Goal: Find specific fact: Find specific fact

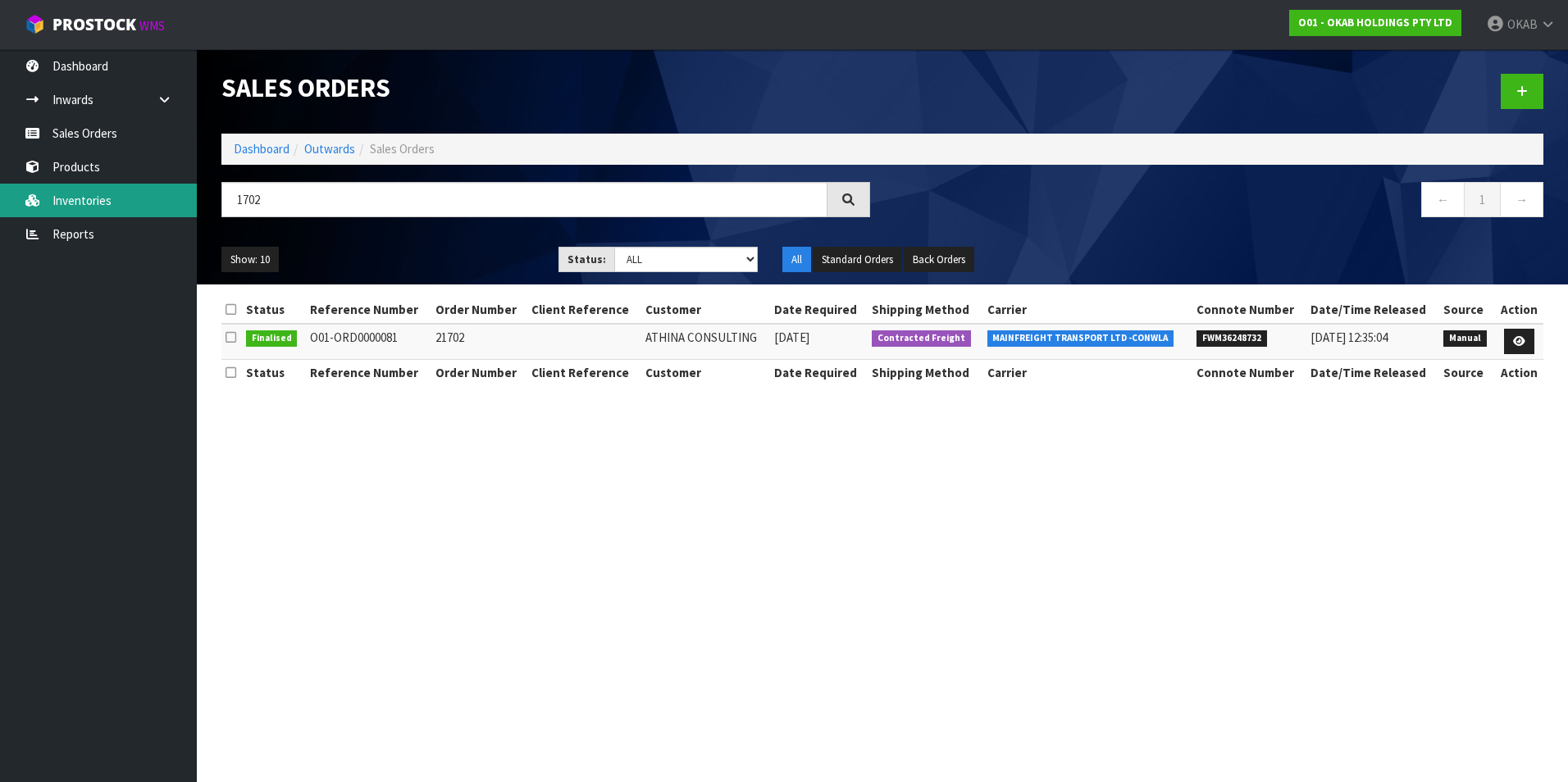
click at [103, 200] on link "Inventories" at bounding box center [98, 200] width 197 height 34
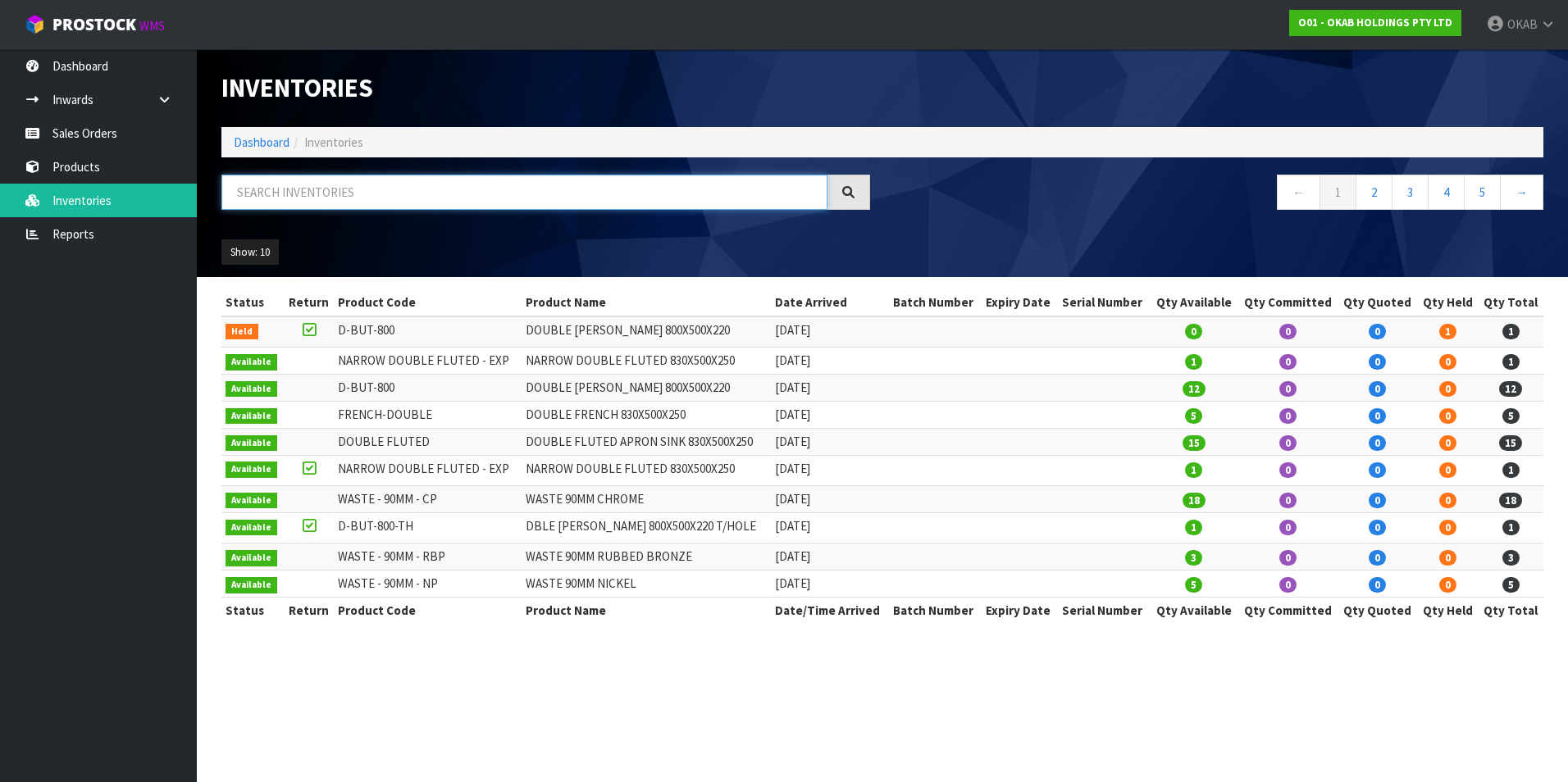
click at [327, 194] on input "text" at bounding box center [524, 192] width 606 height 35
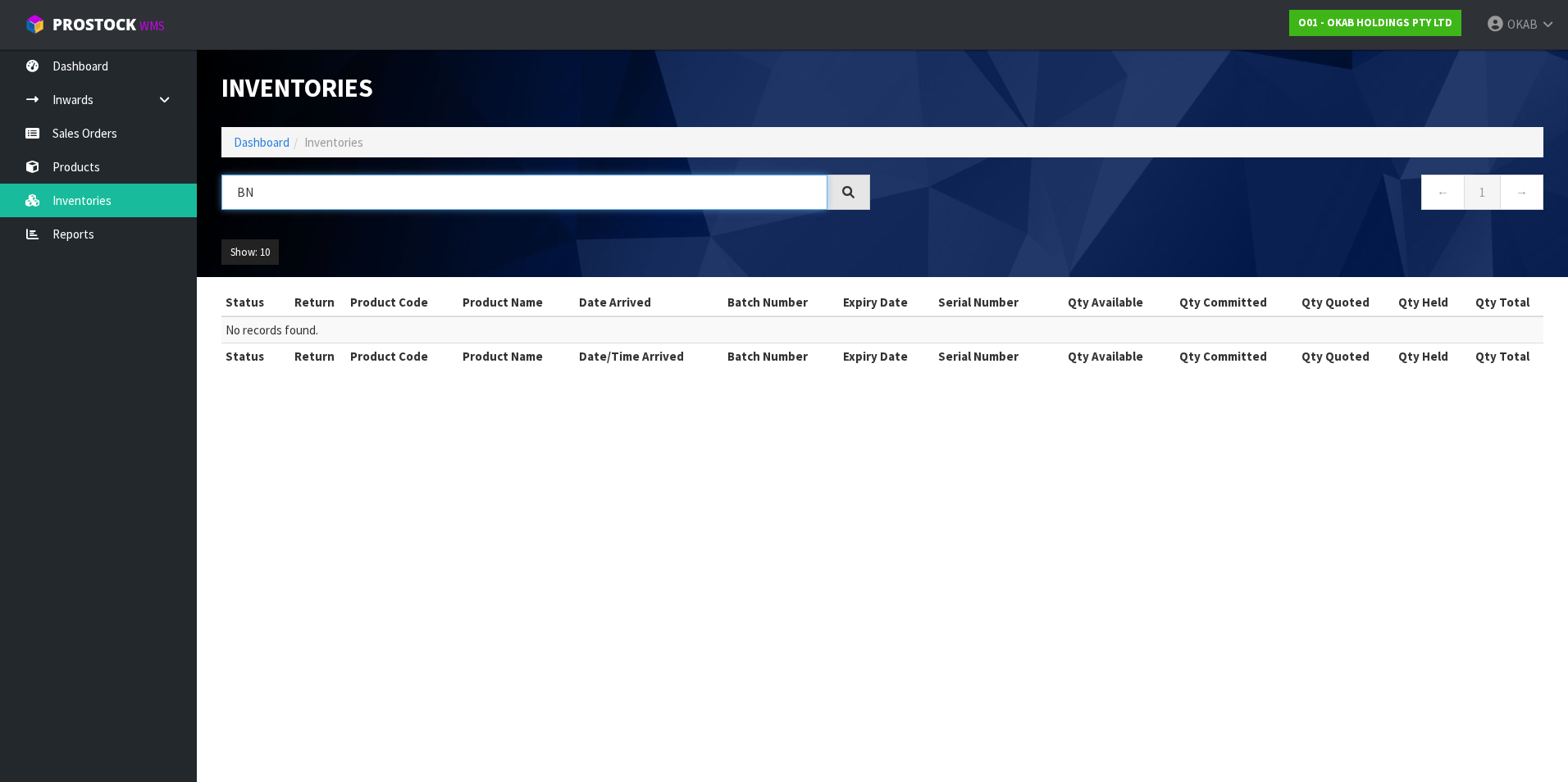
type input "B"
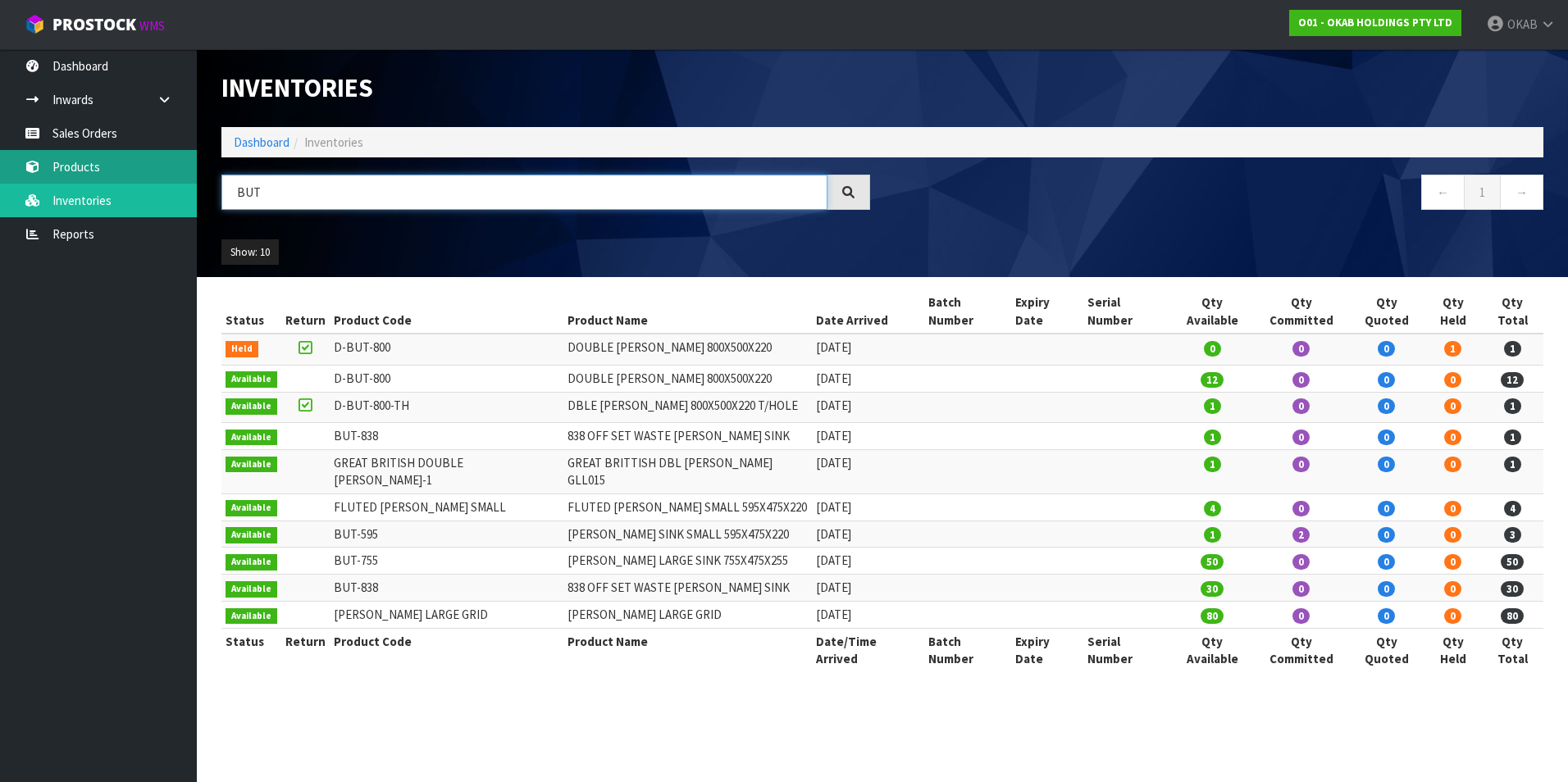
drag, startPoint x: 345, startPoint y: 201, endPoint x: 189, endPoint y: 180, distance: 157.4
click at [185, 180] on body "Toggle navigation ProStock WMS O01 - OKAB HOLDINGS PTY LTD OKAB Logout Dashboar…" at bounding box center [784, 391] width 1568 height 782
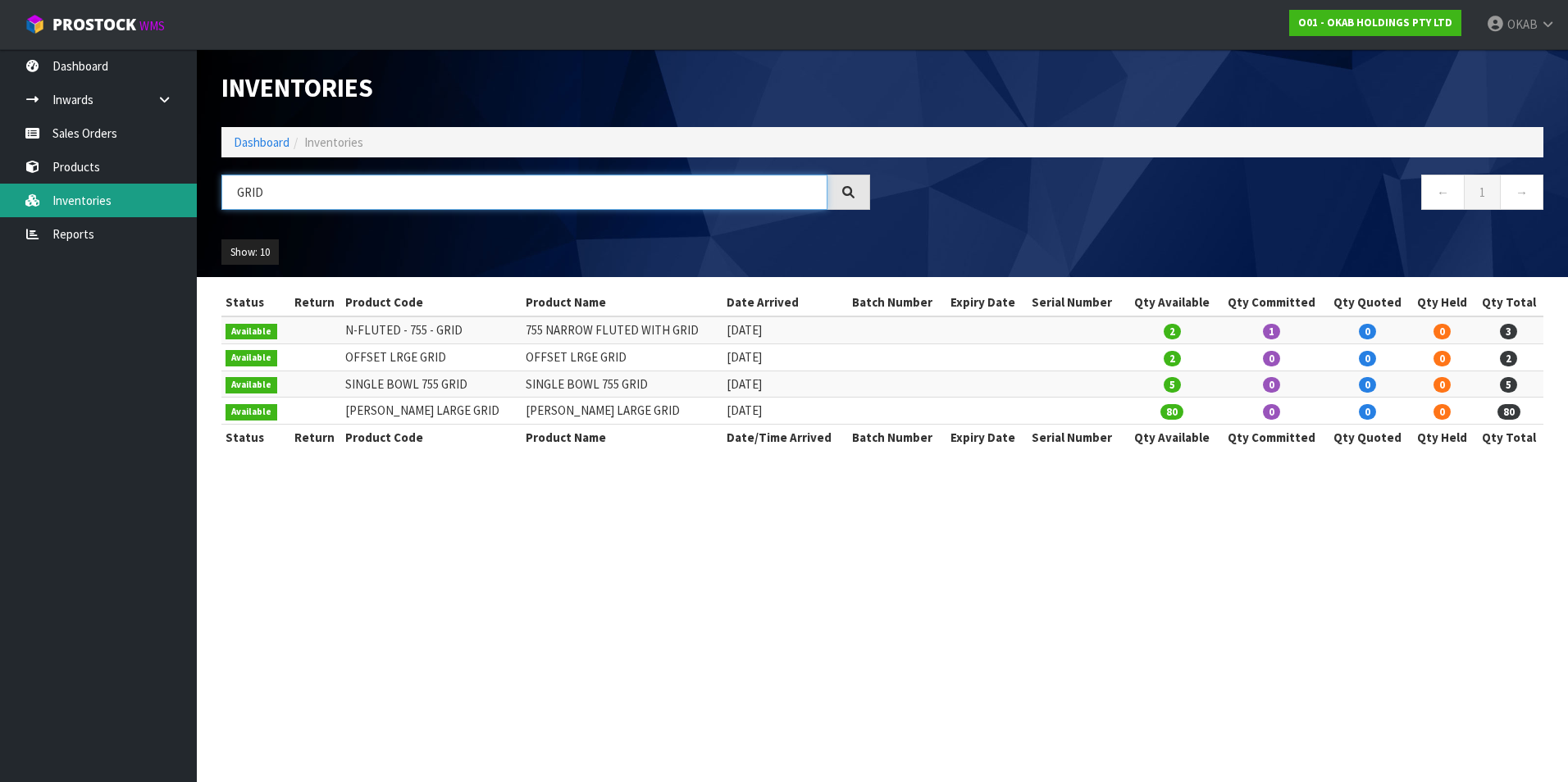
drag, startPoint x: 272, startPoint y: 190, endPoint x: 103, endPoint y: 191, distance: 169.0
click at [105, 193] on body "Toggle navigation ProStock WMS O01 - OKAB HOLDINGS PTY LTD OKAB Logout Dashboar…" at bounding box center [784, 391] width 1568 height 782
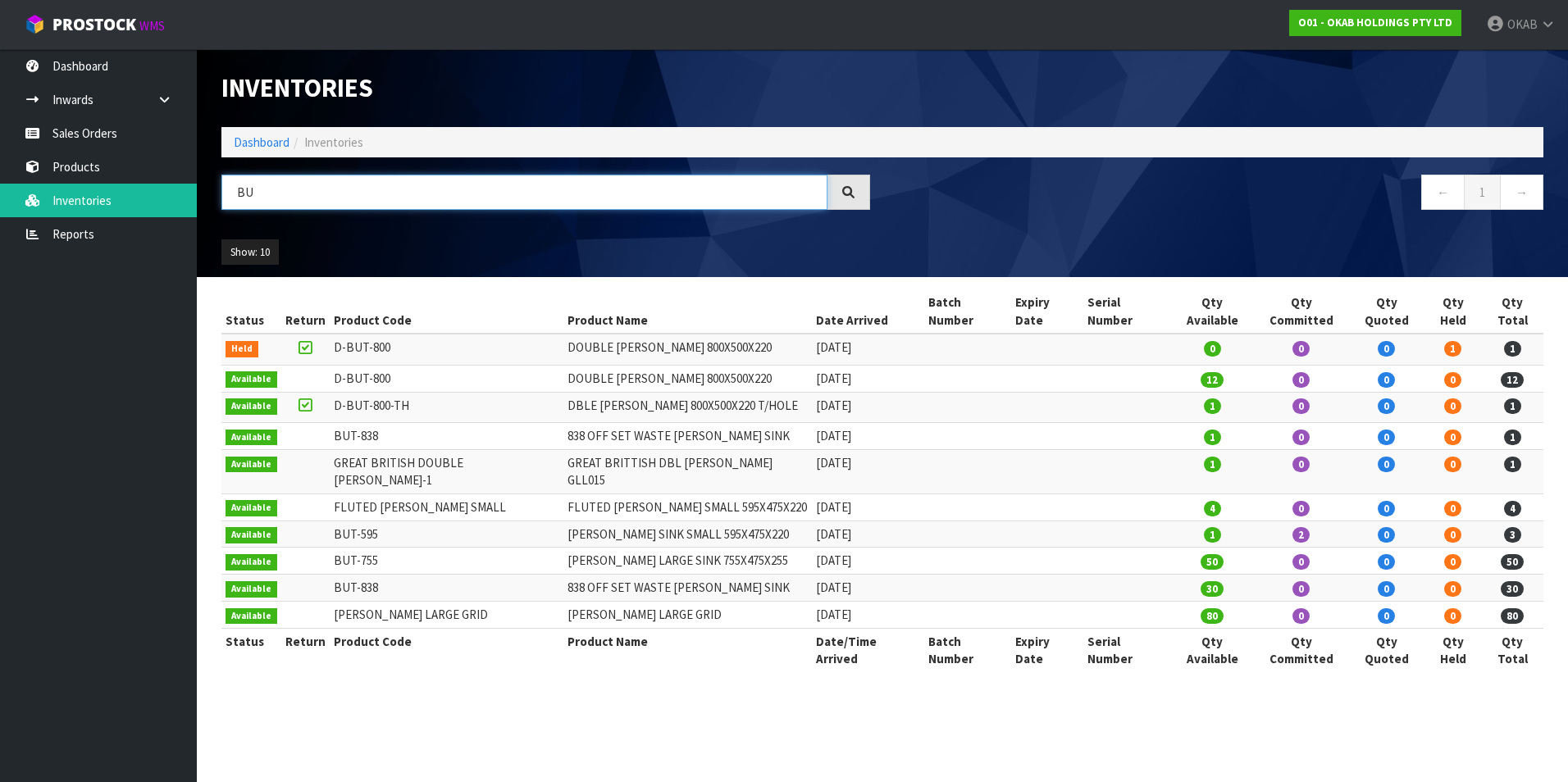
type input "B"
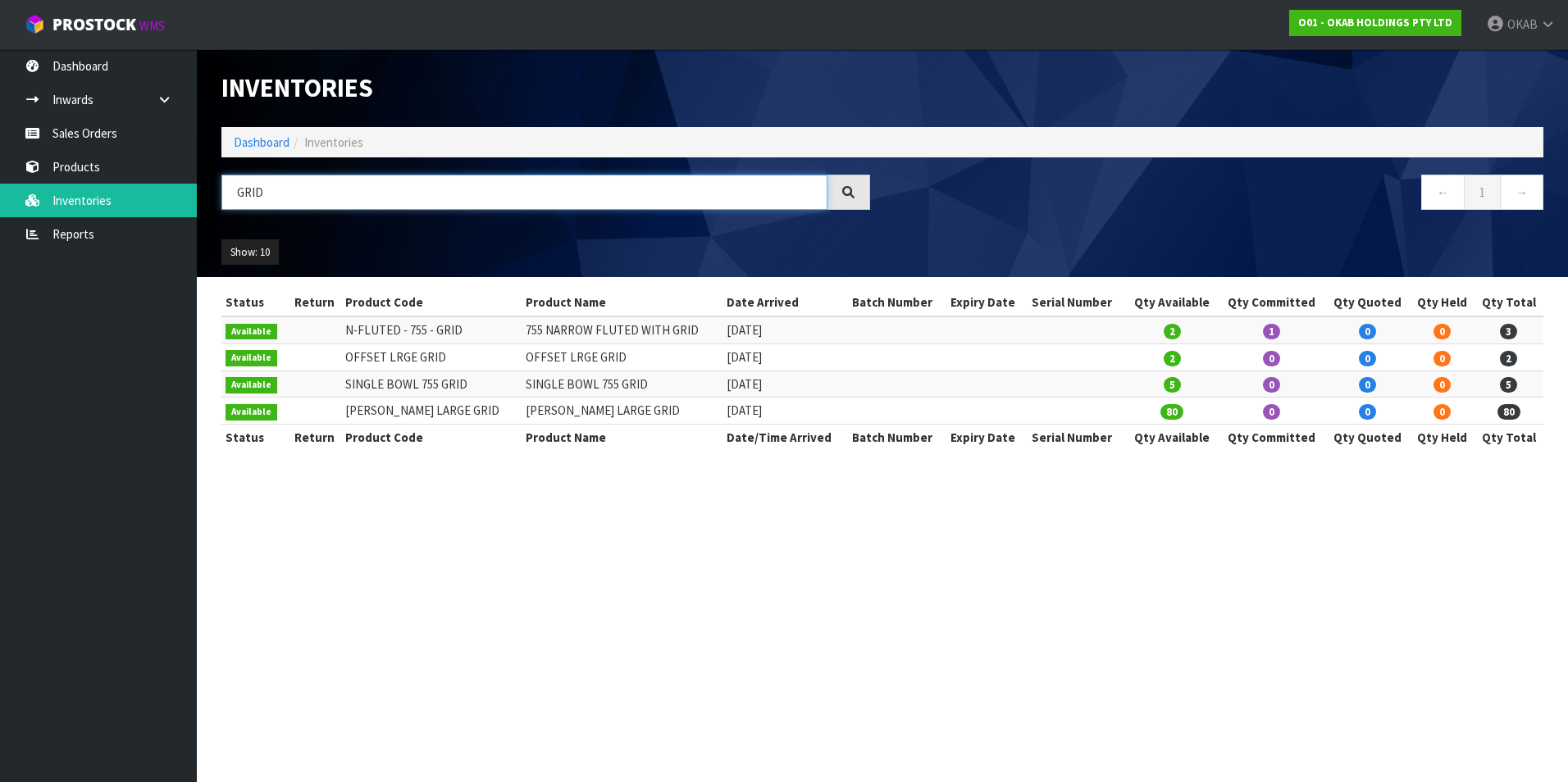
drag, startPoint x: 281, startPoint y: 194, endPoint x: 236, endPoint y: 194, distance: 45.0
click at [238, 195] on input "GRID" at bounding box center [524, 192] width 606 height 35
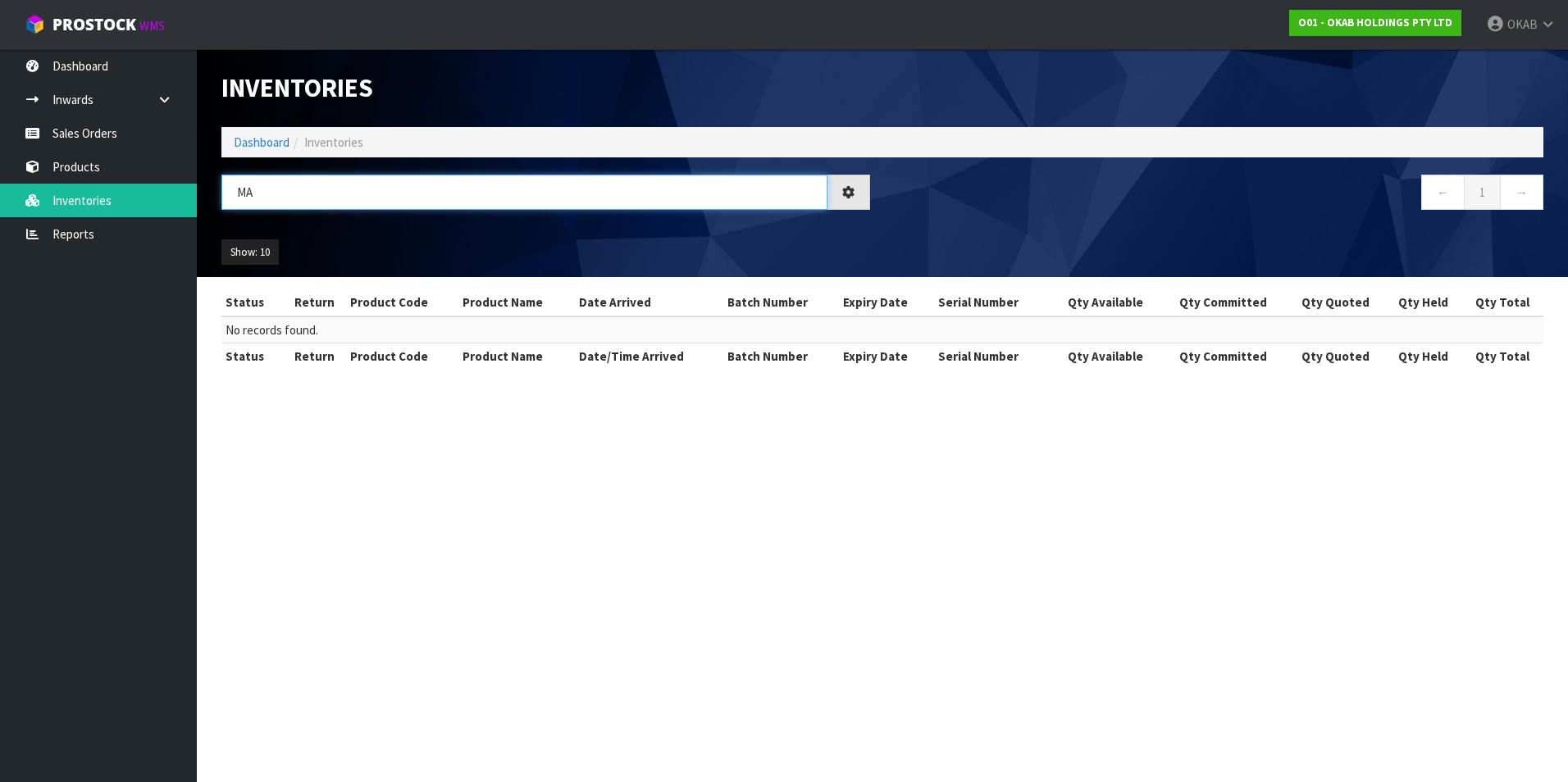
type input "M"
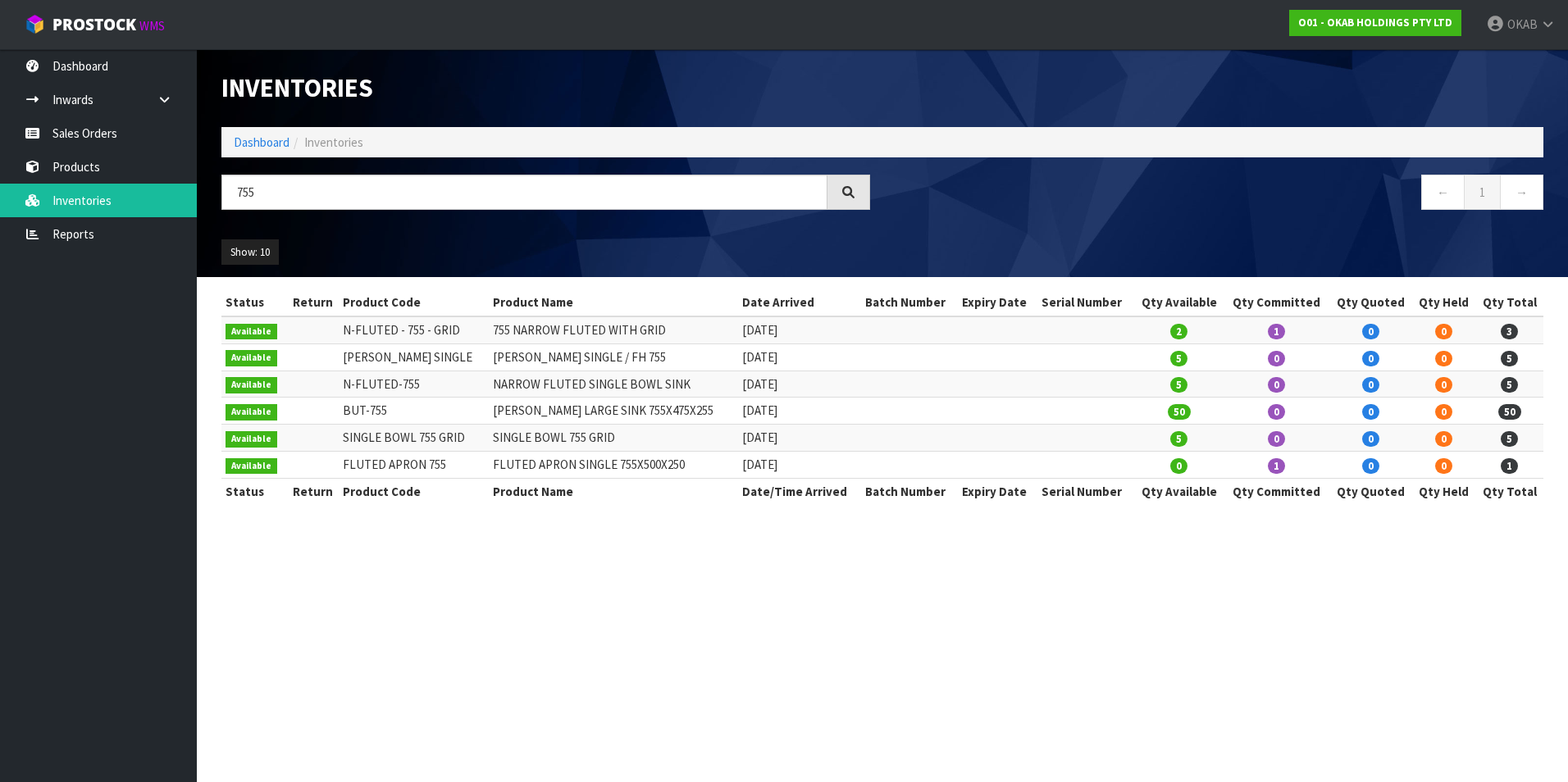
drag, startPoint x: 426, startPoint y: 389, endPoint x: 343, endPoint y: 391, distance: 83.0
click at [343, 391] on td "N-FLUTED-755" at bounding box center [414, 384] width 150 height 27
copy td "N-FLUTED-755"
drag, startPoint x: 461, startPoint y: 330, endPoint x: 344, endPoint y: 330, distance: 117.0
click at [344, 330] on td "N-FLUTED - 755 - GRID" at bounding box center [414, 330] width 150 height 27
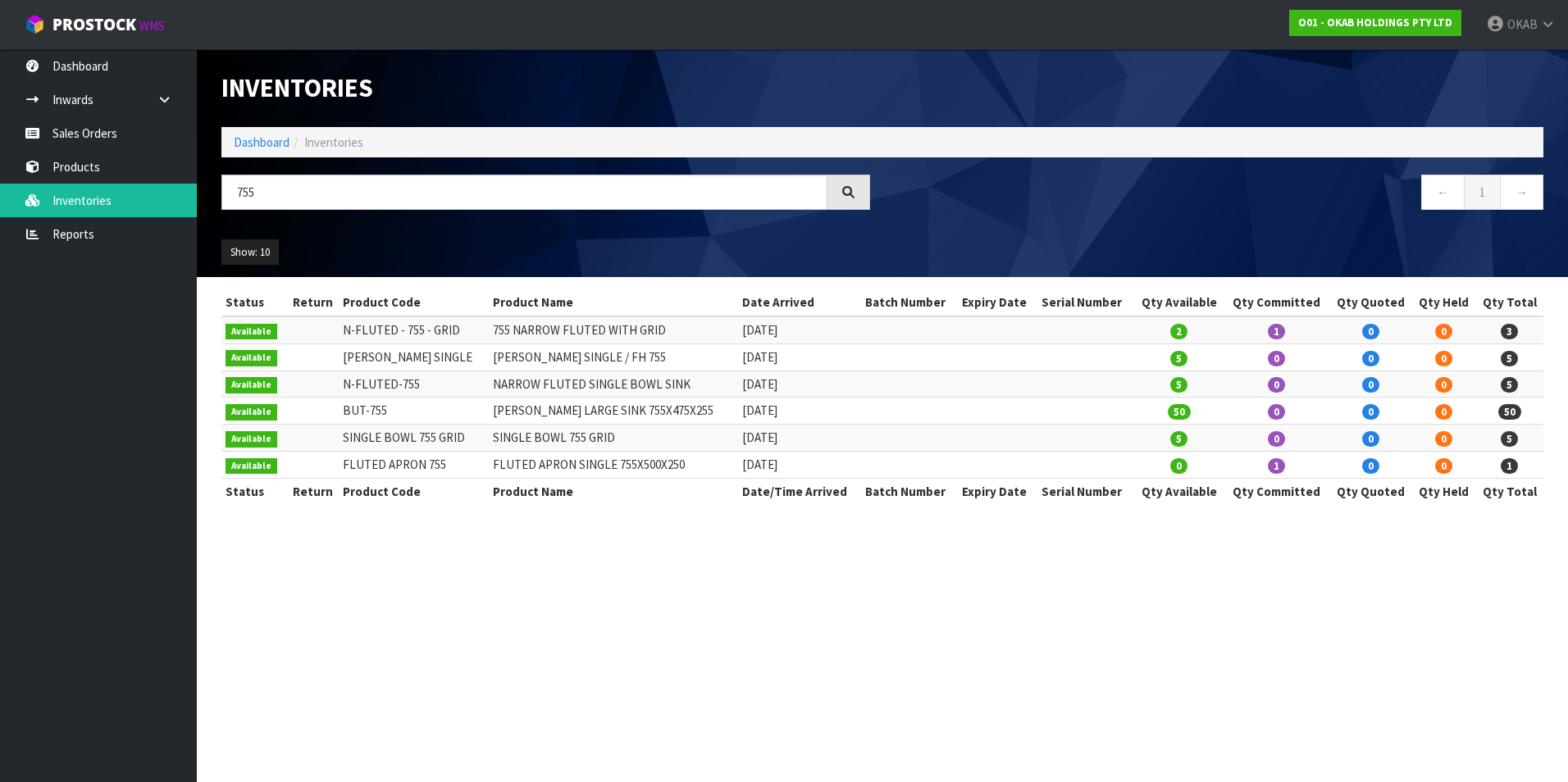
copy td "N-FLUTED - 755 - GRID"
click at [201, 201] on header "Inventories Dashboard Inventories 755 ← 1 → Show: 10 5 10 25 50 All Show Stock" at bounding box center [882, 163] width 1371 height 228
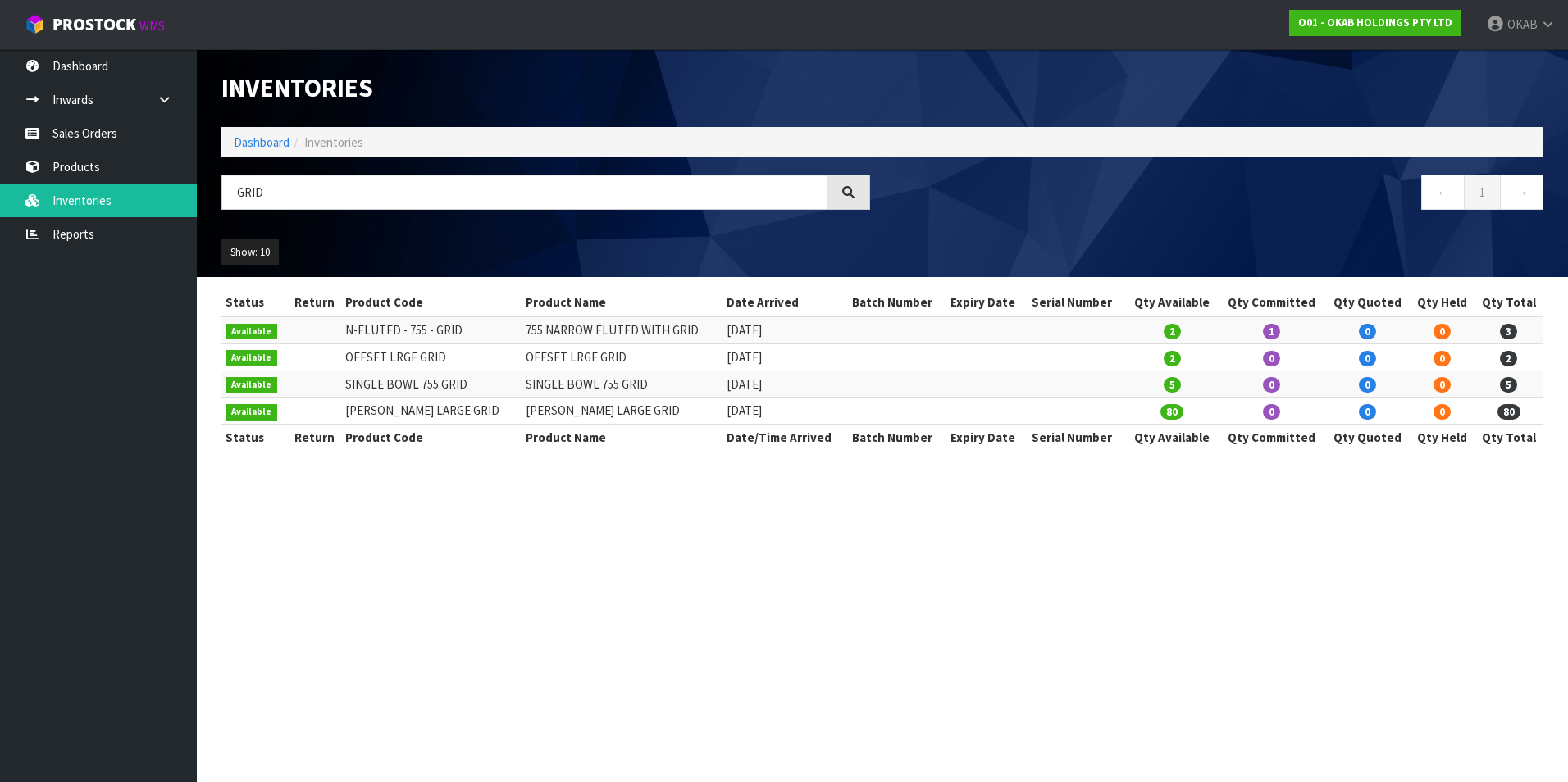
drag, startPoint x: 455, startPoint y: 414, endPoint x: 349, endPoint y: 414, distance: 106.0
click at [349, 414] on td "[PERSON_NAME] LARGE GRID" at bounding box center [431, 411] width 180 height 27
copy td "[PERSON_NAME] LARGE GRID"
drag, startPoint x: 469, startPoint y: 335, endPoint x: 353, endPoint y: 335, distance: 116.0
click at [353, 335] on td "N-FLUTED - 755 - GRID" at bounding box center [431, 330] width 180 height 27
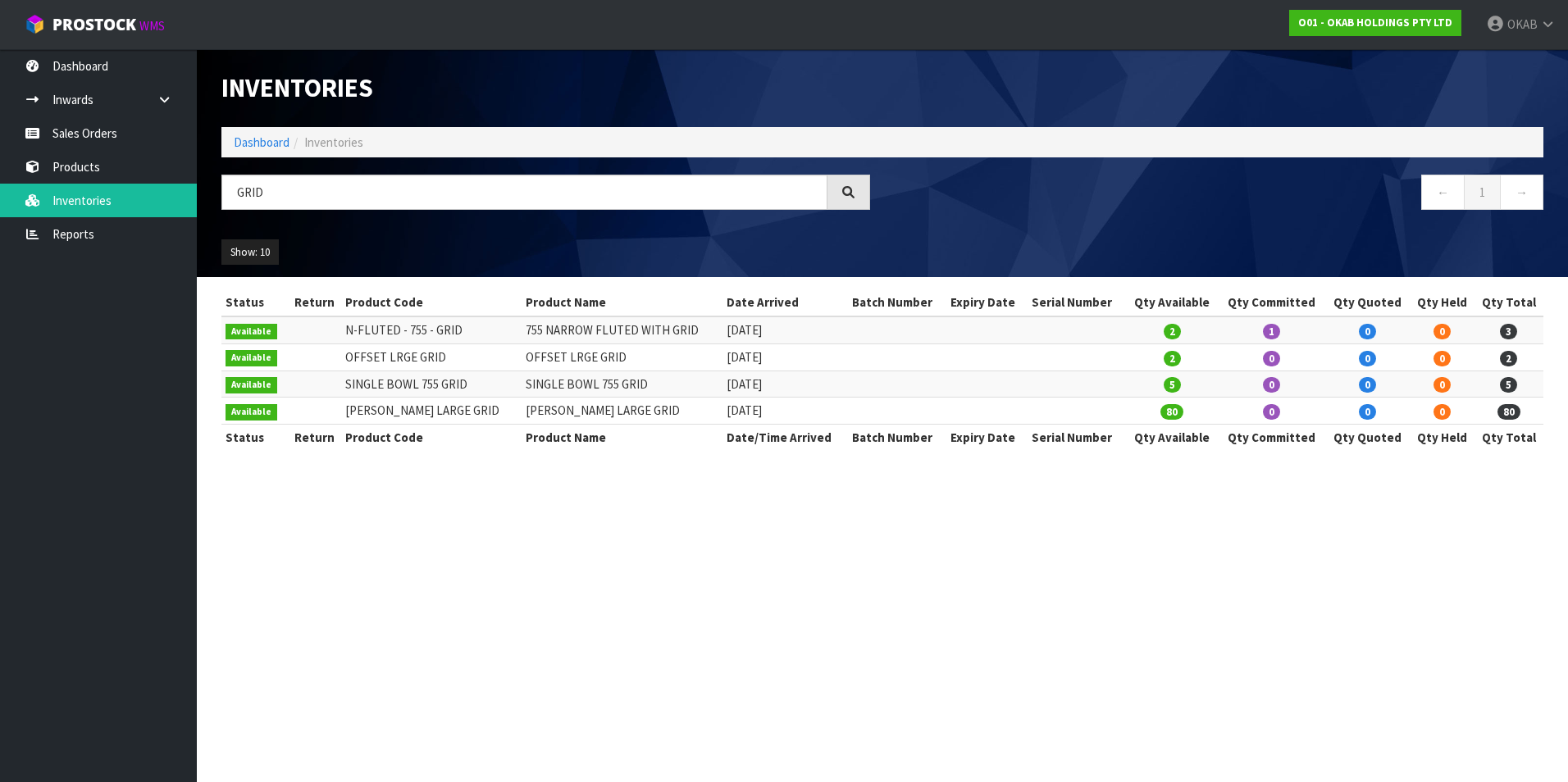
drag, startPoint x: 358, startPoint y: 335, endPoint x: 339, endPoint y: 335, distance: 19.0
click at [337, 335] on td at bounding box center [313, 330] width 54 height 27
click at [456, 330] on td "N-FLUTED - 755 - GRID" at bounding box center [431, 330] width 180 height 27
drag, startPoint x: 456, startPoint y: 330, endPoint x: 464, endPoint y: 330, distance: 8.0
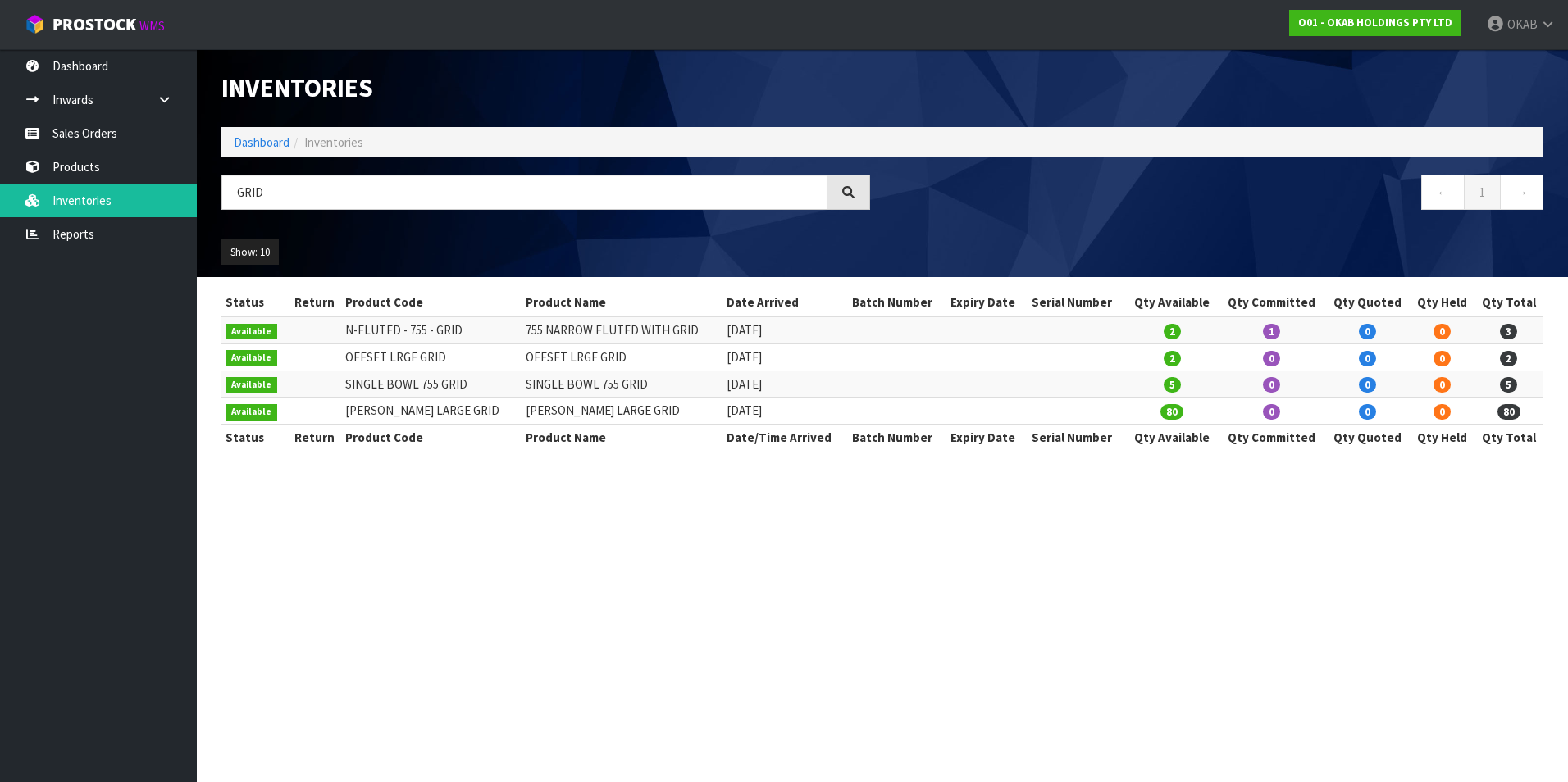
click at [464, 330] on td "N-FLUTED - 755 - GRID" at bounding box center [431, 330] width 180 height 27
drag, startPoint x: 464, startPoint y: 330, endPoint x: 344, endPoint y: 336, distance: 120.1
click at [344, 336] on td "N-FLUTED - 755 - GRID" at bounding box center [431, 330] width 180 height 27
drag, startPoint x: 344, startPoint y: 336, endPoint x: 358, endPoint y: 335, distance: 14.0
copy td "N-FLUTED - 755 - GRID"
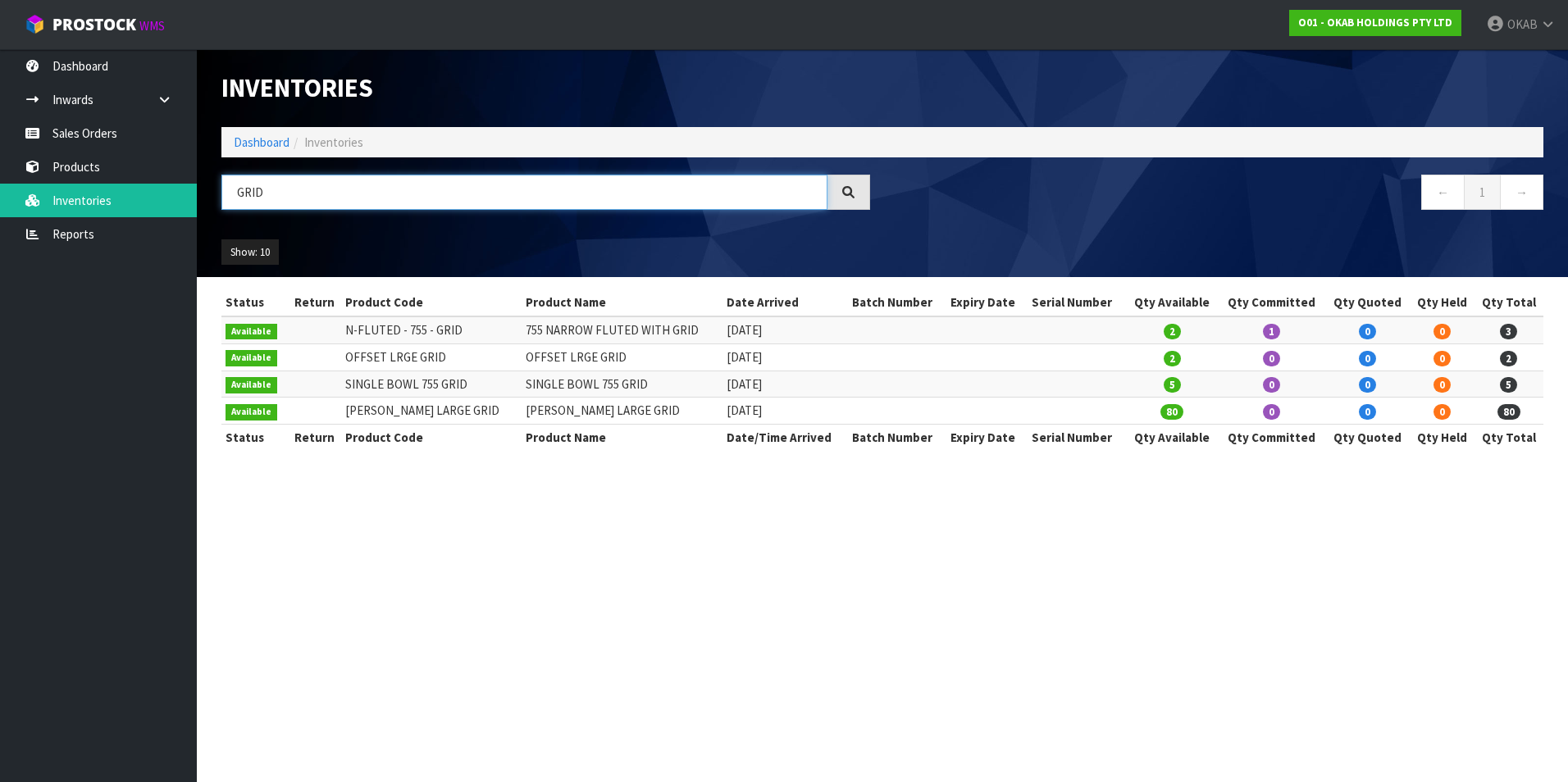
drag, startPoint x: 218, startPoint y: 204, endPoint x: 202, endPoint y: 205, distance: 16.0
click at [202, 205] on header "Inventories Dashboard Inventories GRID ← 1 → Show: 10 5 10 25 50 All Show Stock" at bounding box center [882, 163] width 1371 height 228
type input "FLUTED"
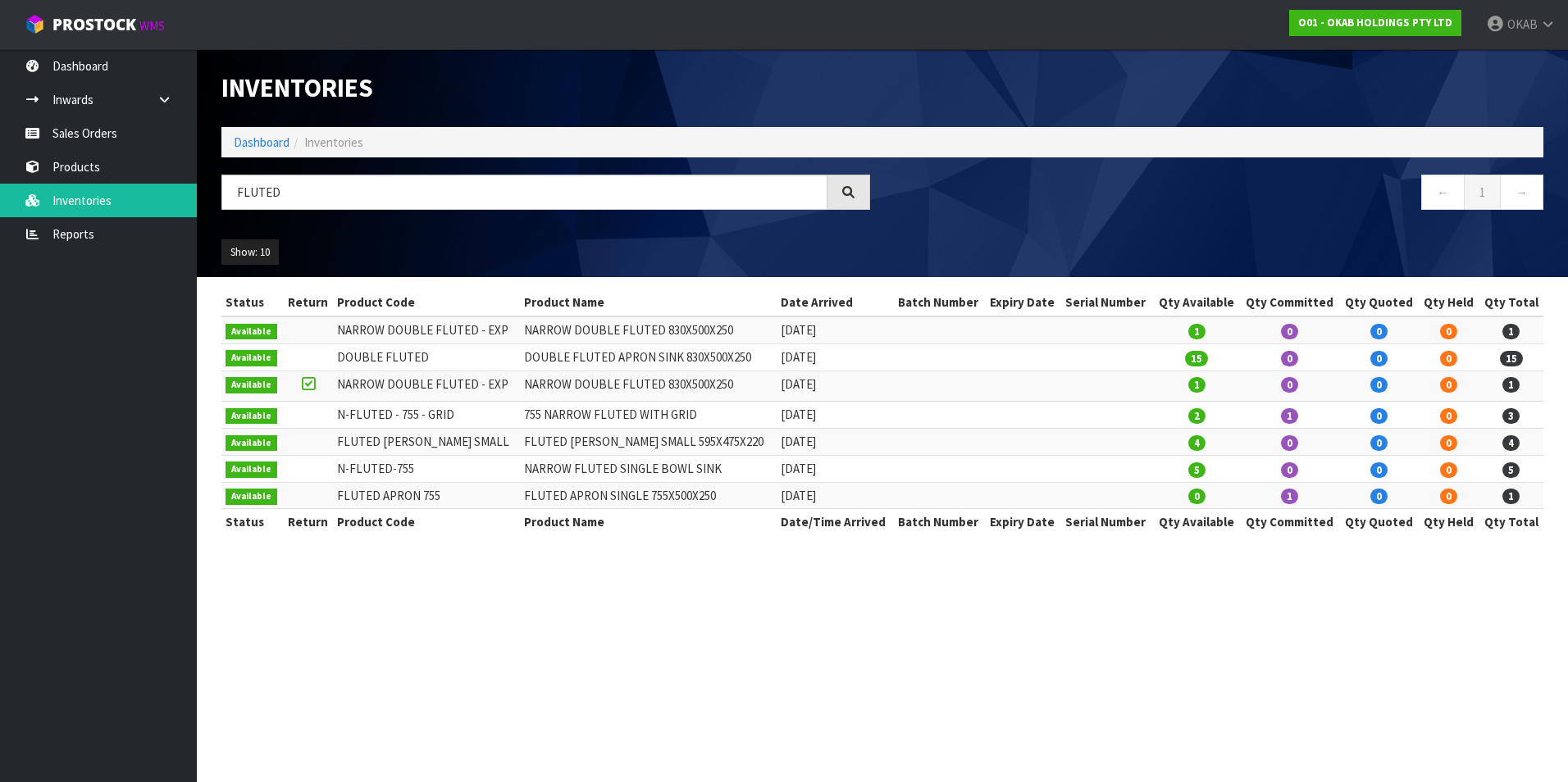
drag, startPoint x: 424, startPoint y: 466, endPoint x: 335, endPoint y: 474, distance: 89.4
click at [335, 474] on td "N-FLUTED-755" at bounding box center [426, 468] width 187 height 27
drag, startPoint x: 335, startPoint y: 474, endPoint x: 350, endPoint y: 477, distance: 15.3
copy td "N-FLUTED-755"
